Goal: Information Seeking & Learning: Learn about a topic

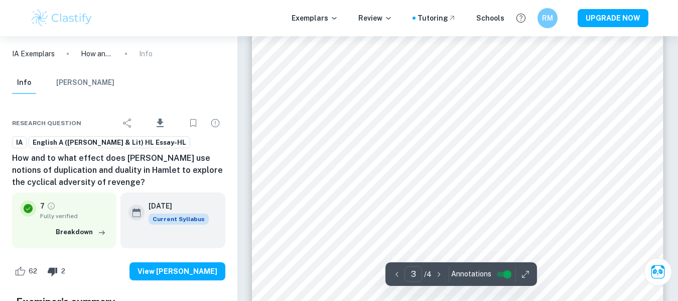
scroll to position [1177, 0]
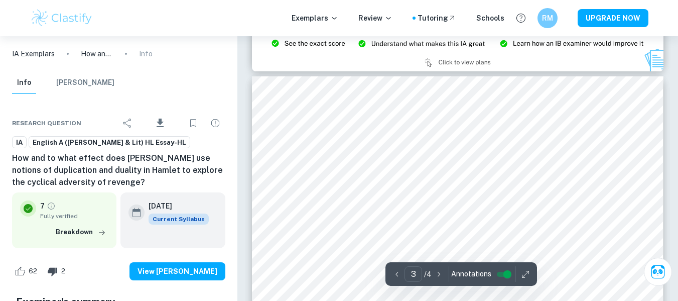
type input "2"
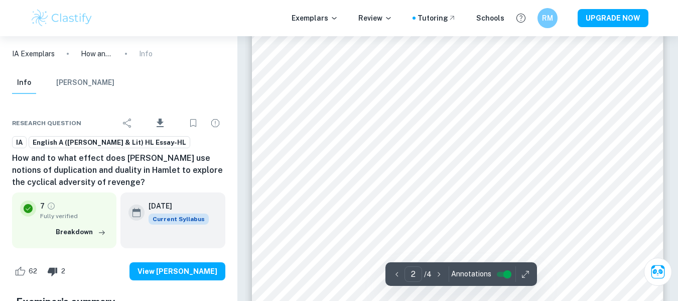
scroll to position [868, 0]
